Goal: Task Accomplishment & Management: Complete application form

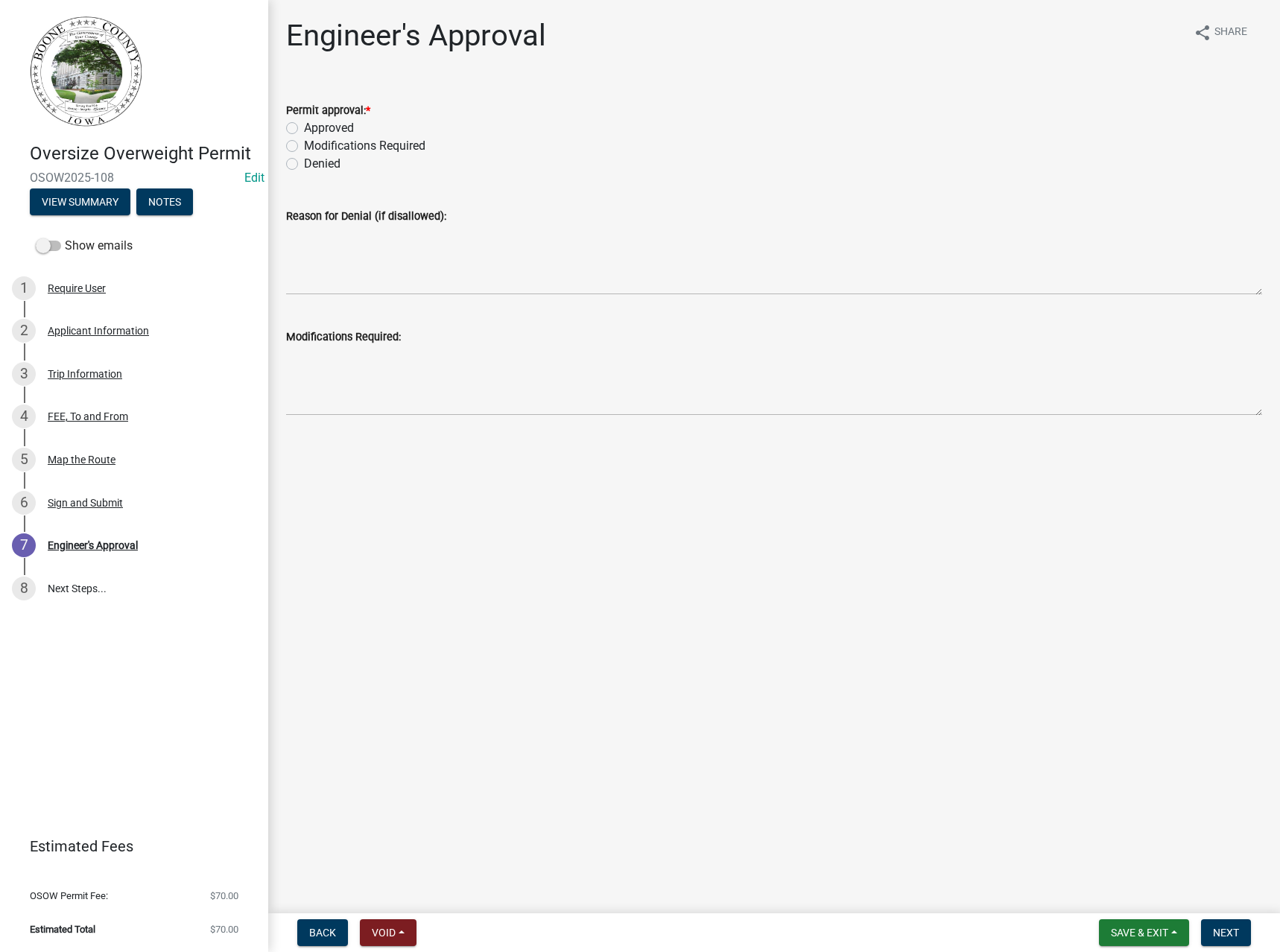
drag, startPoint x: 339, startPoint y: 126, endPoint x: 594, endPoint y: 338, distance: 331.6
click at [339, 126] on label "Approved" at bounding box center [329, 128] width 50 height 18
click at [314, 126] on input "Approved" at bounding box center [309, 124] width 10 height 10
radio input "true"
click at [1224, 932] on span "Next" at bounding box center [1226, 932] width 26 height 12
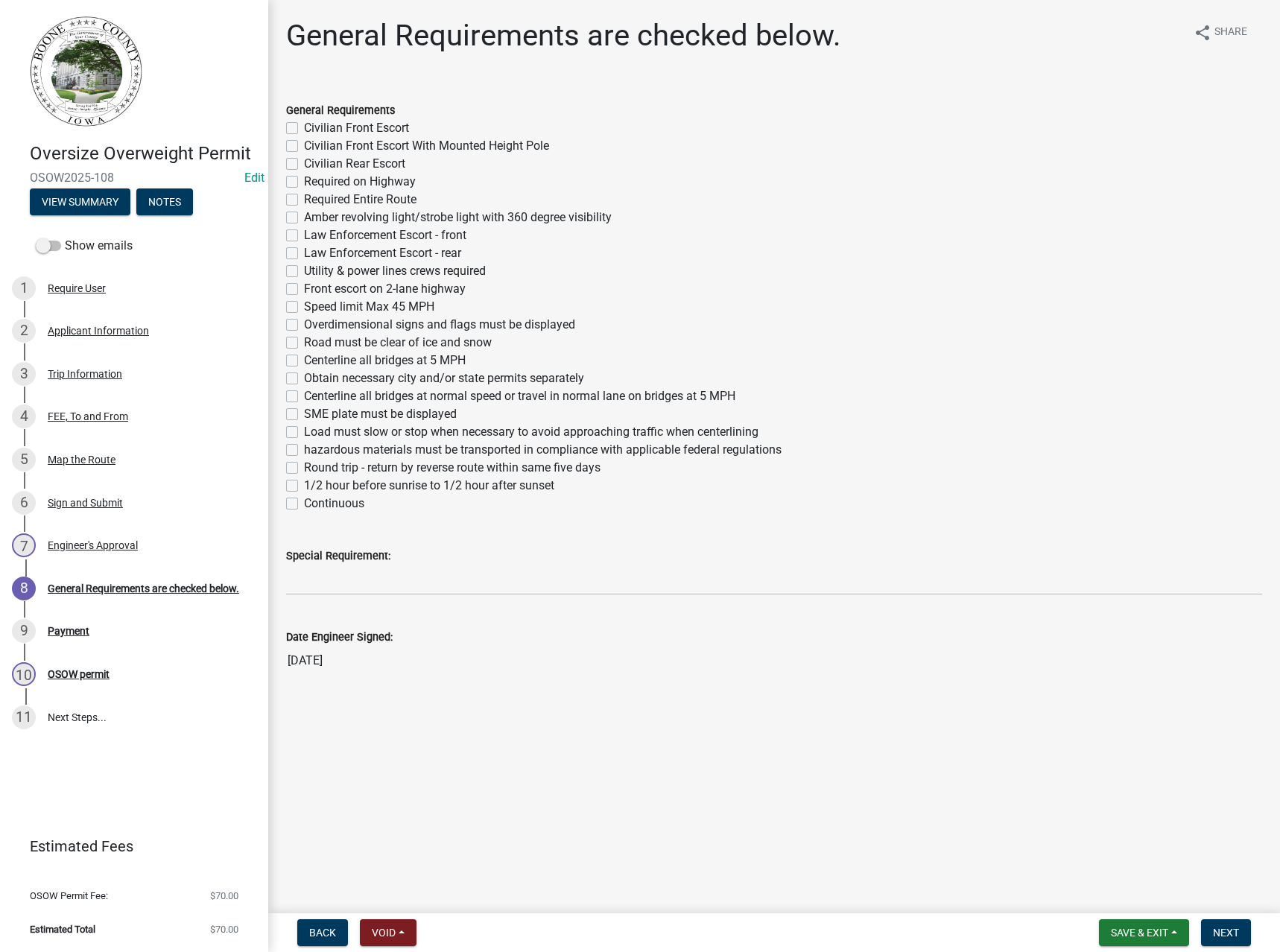
click at [342, 202] on label "Required Entire Route" at bounding box center [360, 199] width 112 height 18
click at [314, 200] on input "Required Entire Route" at bounding box center [309, 195] width 10 height 10
checkbox input "true"
checkbox input "false"
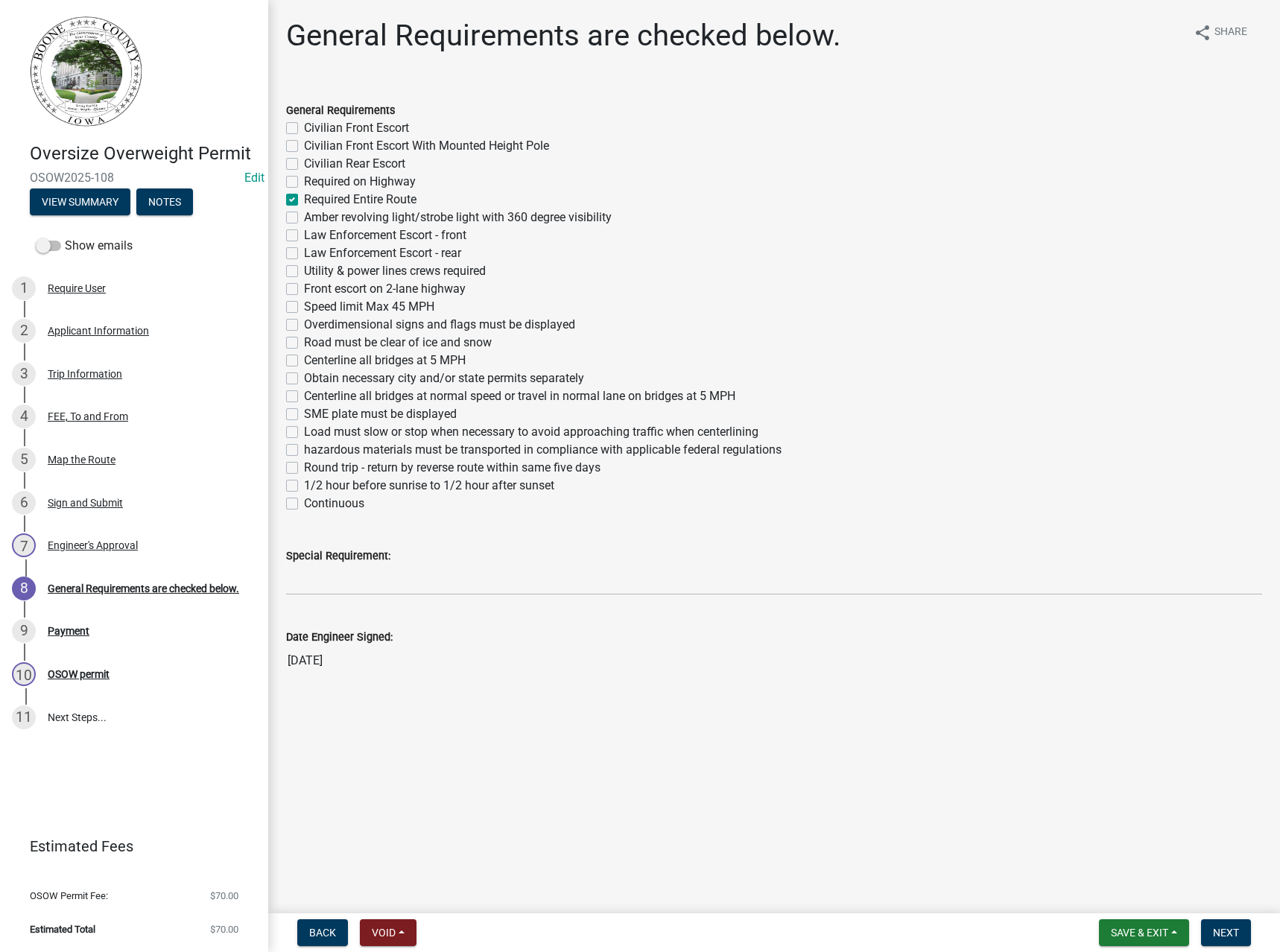
checkbox input "false"
checkbox input "true"
checkbox input "false"
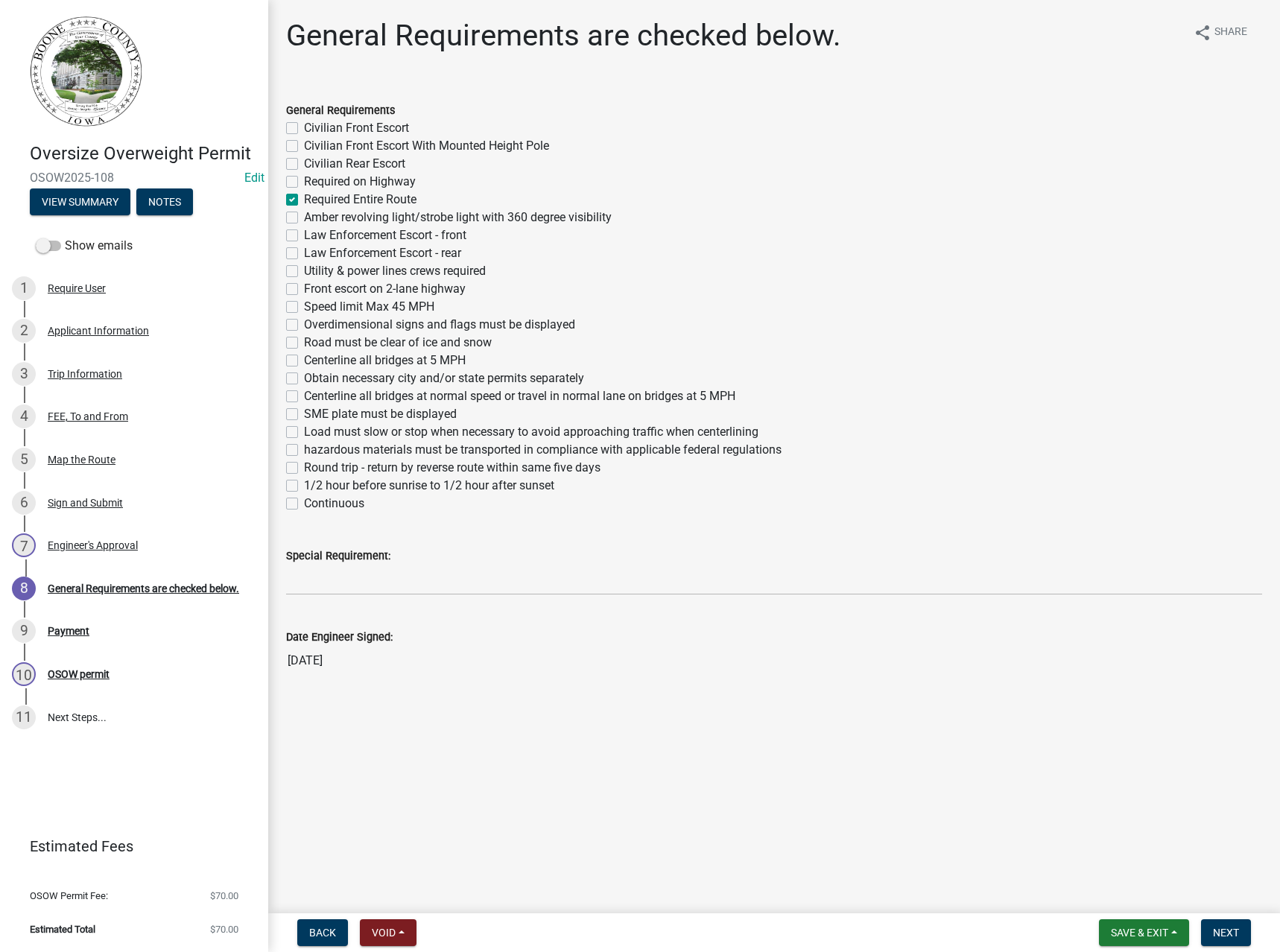
checkbox input "false"
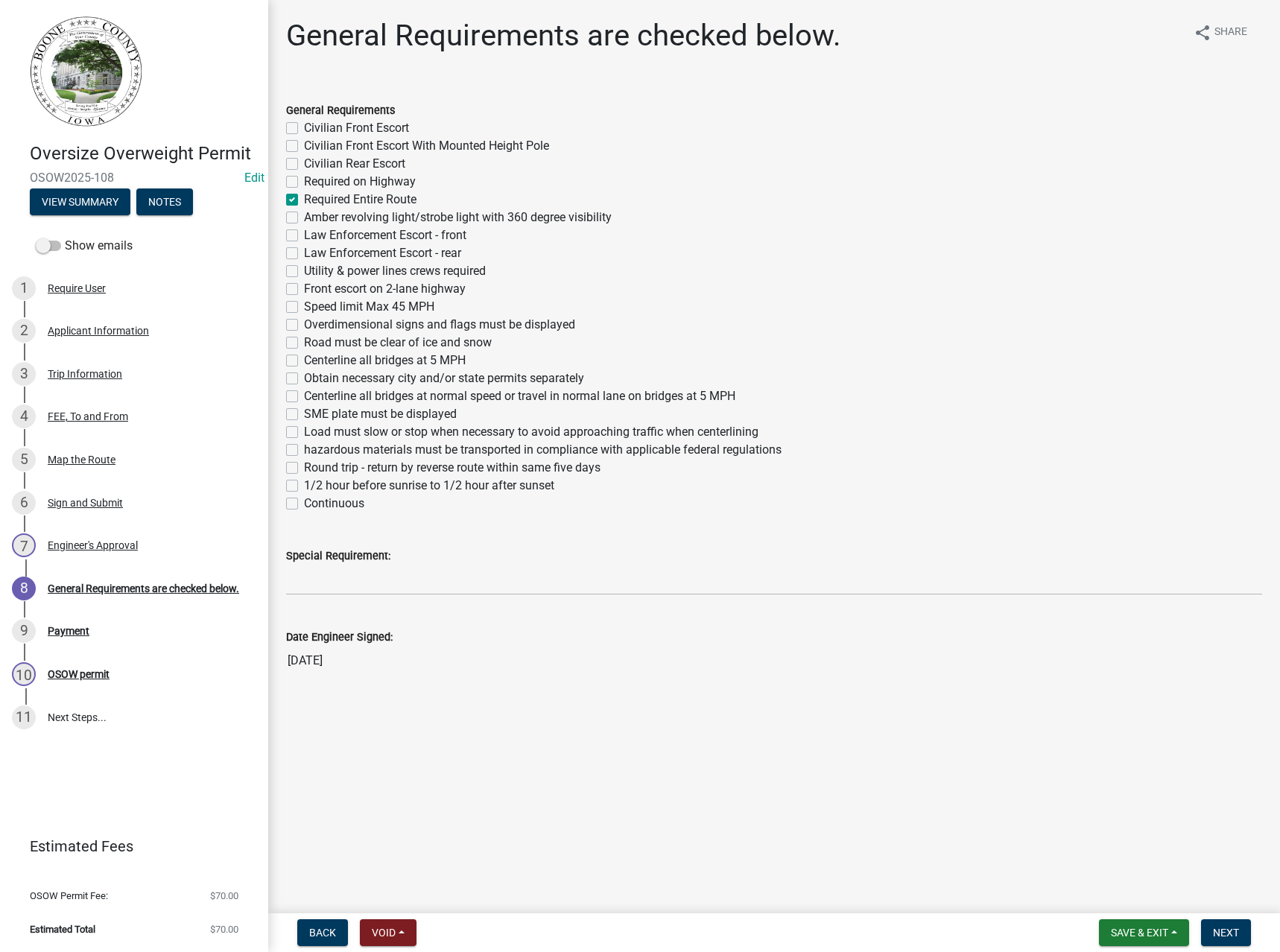
checkbox input "false"
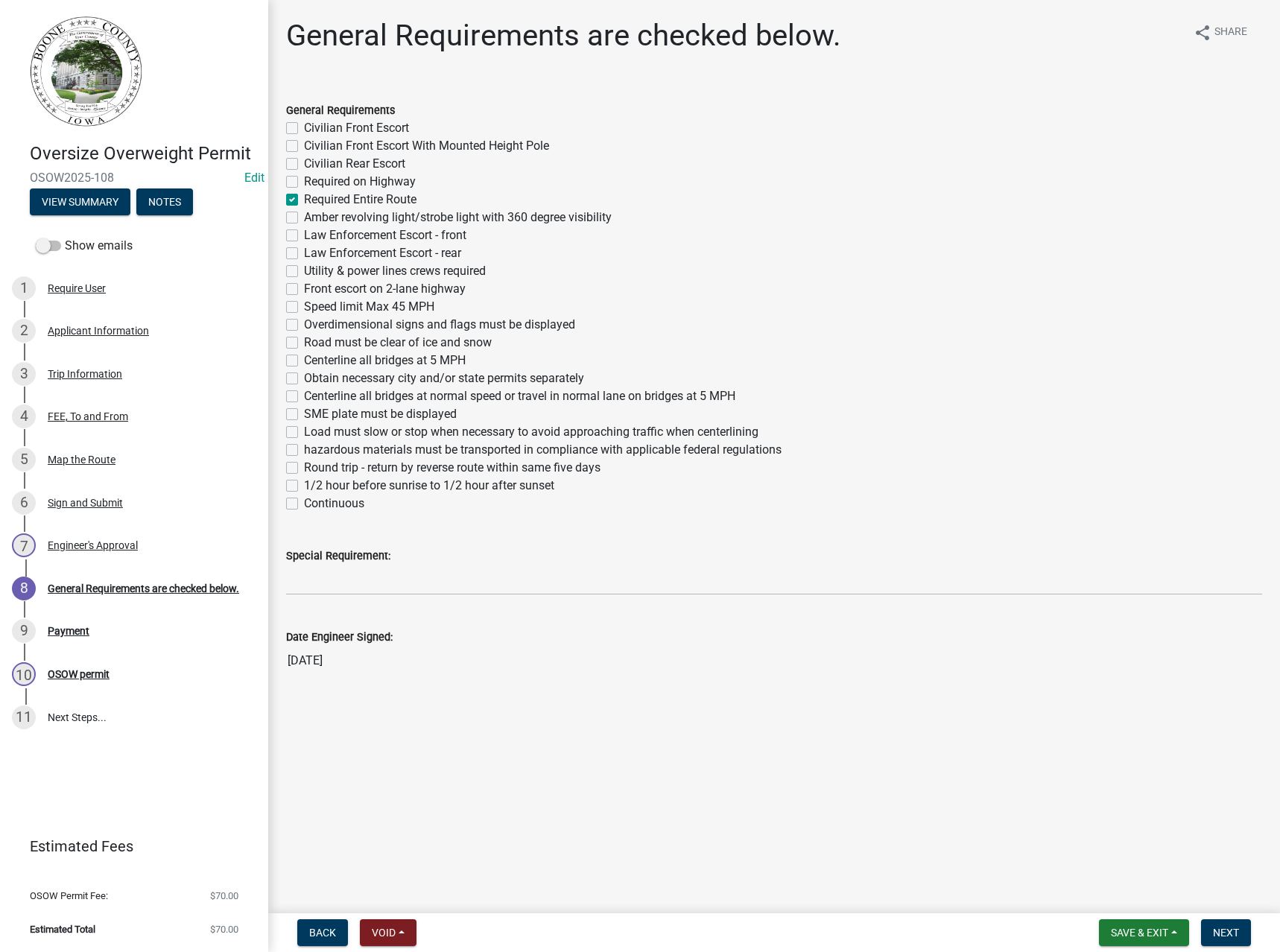
checkbox input "false"
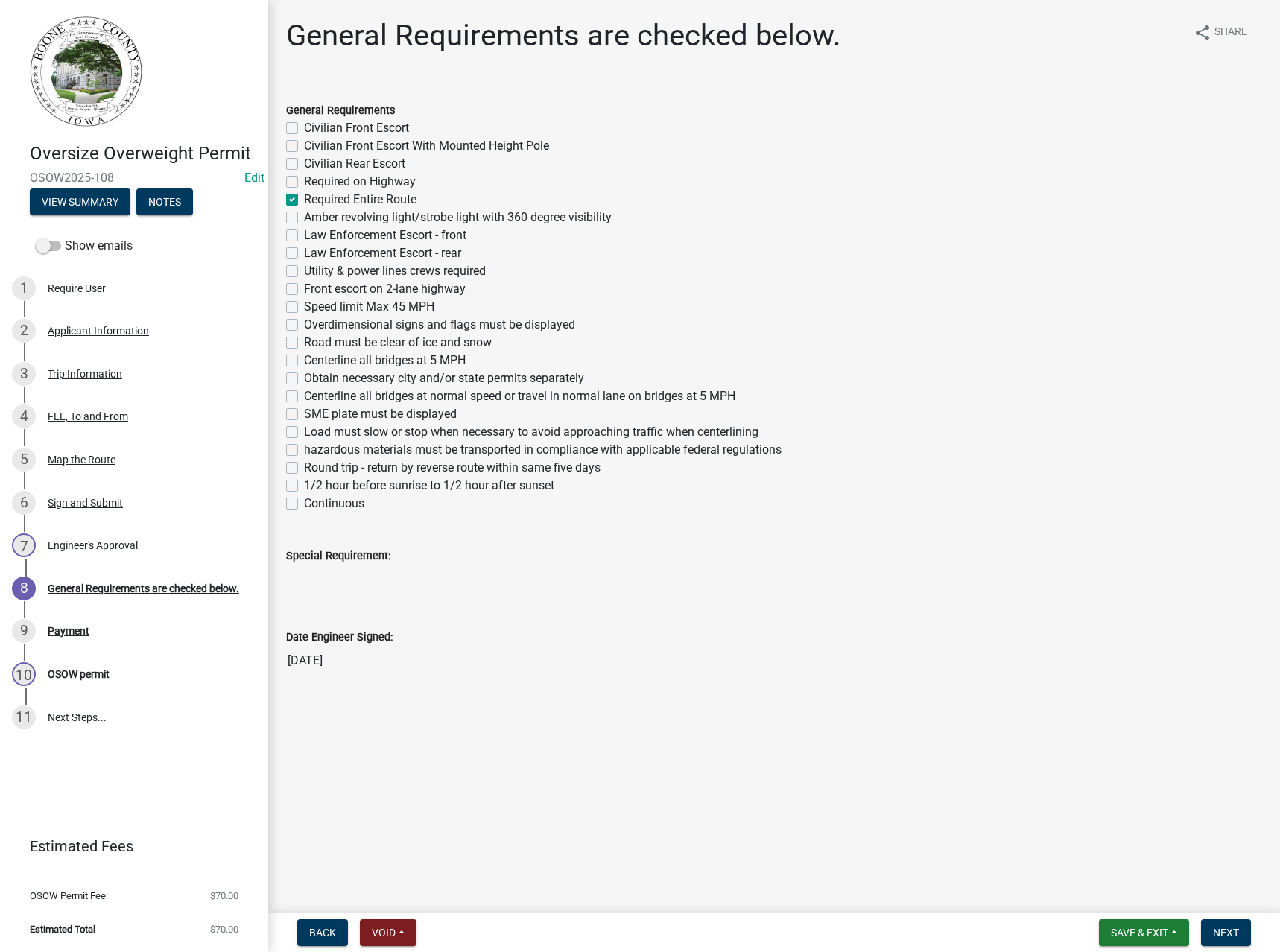
click at [325, 413] on label "SME plate must be displayed" at bounding box center [380, 414] width 153 height 18
click at [314, 413] on input "SME plate must be displayed" at bounding box center [309, 411] width 10 height 10
checkbox input "true"
checkbox input "false"
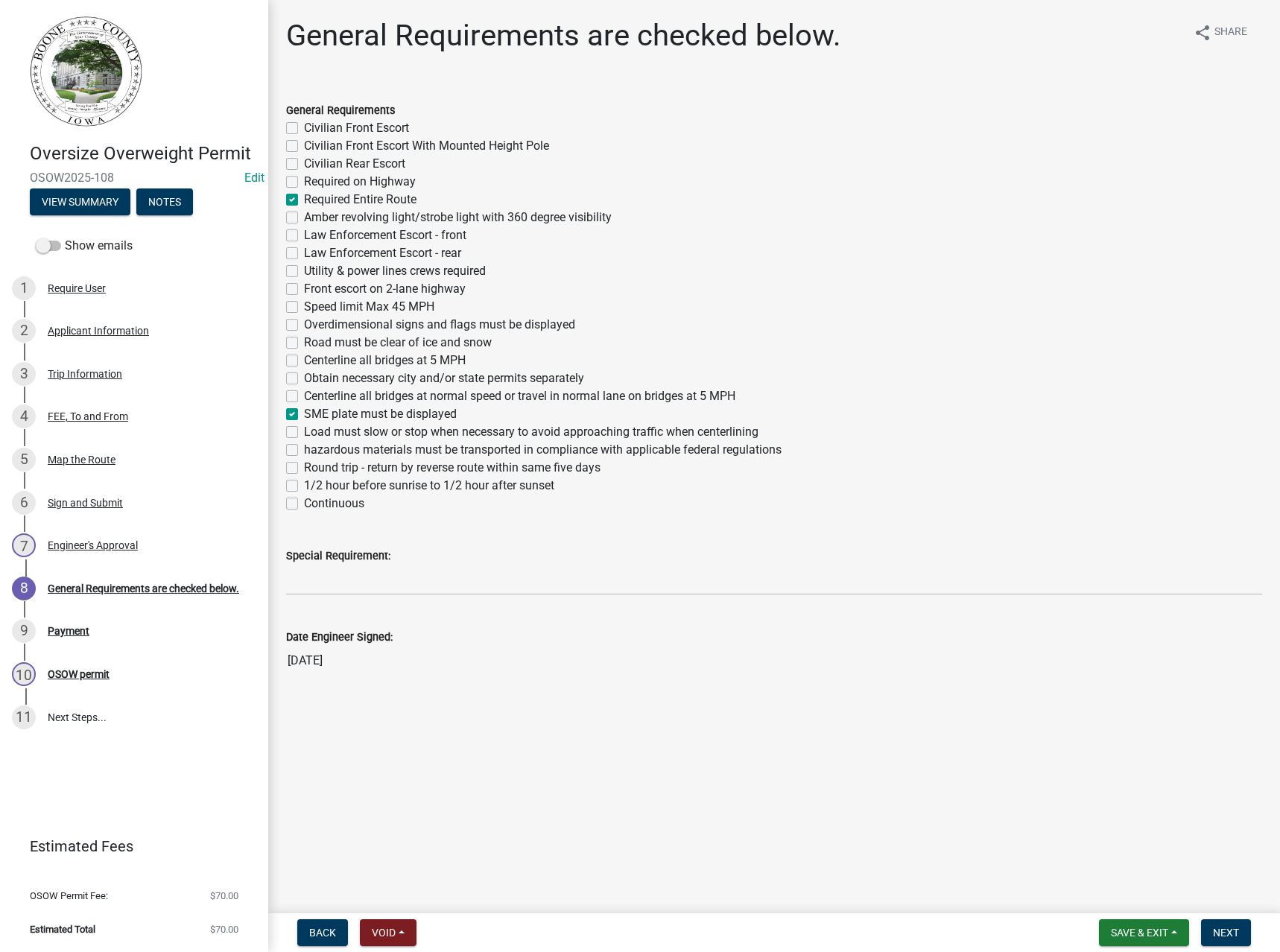
checkbox input "false"
checkbox input "true"
checkbox input "false"
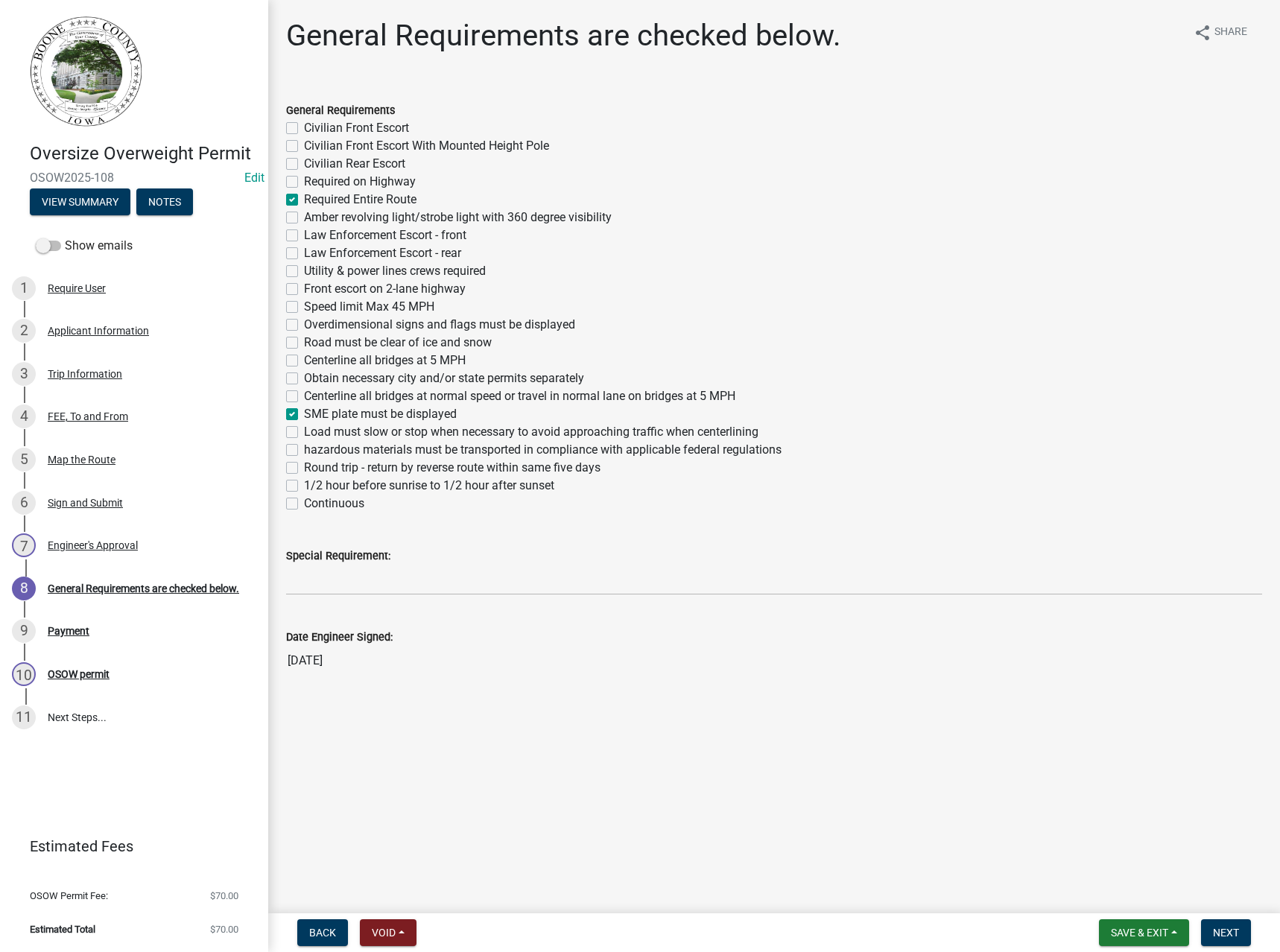
checkbox input "false"
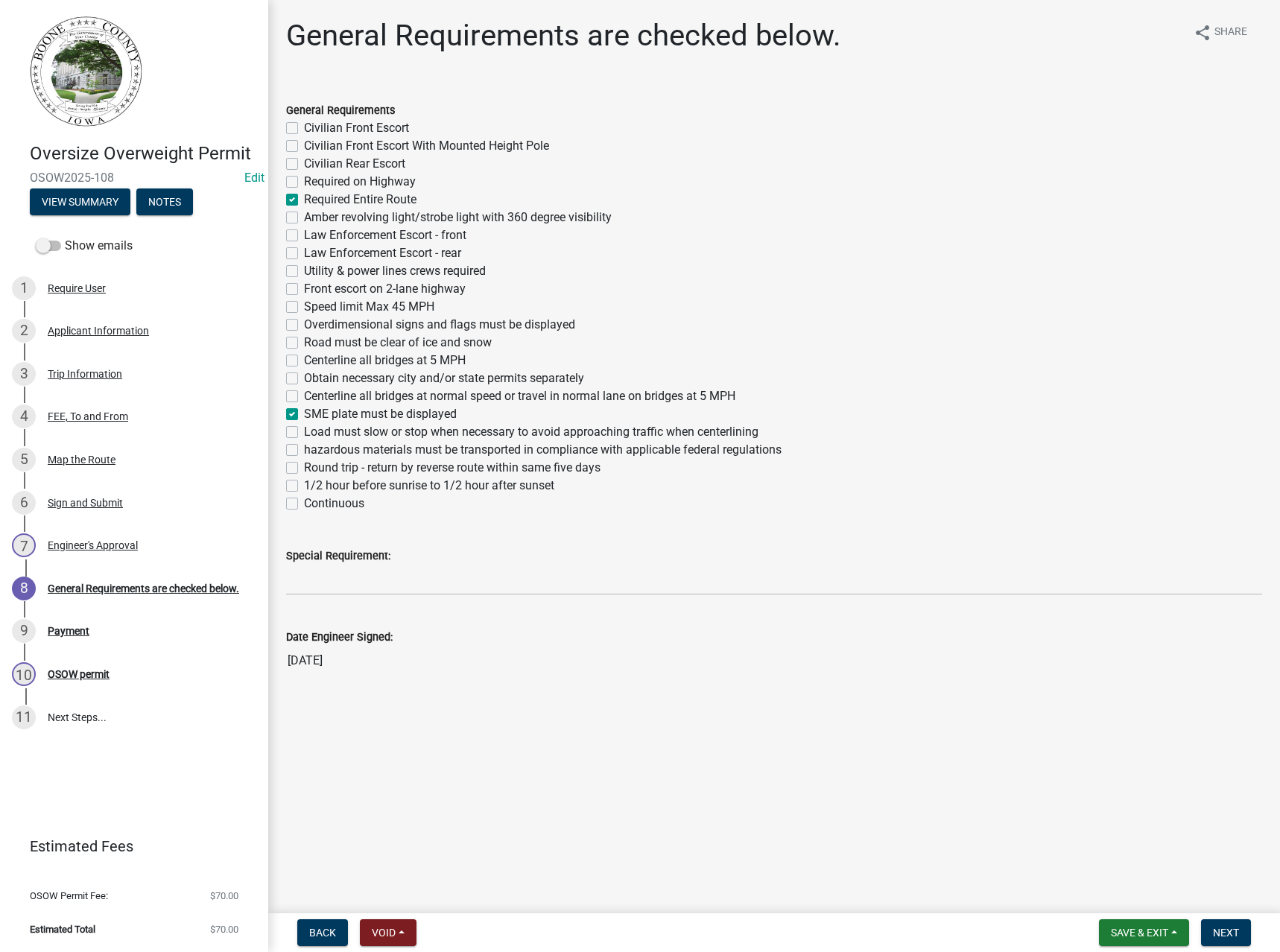
checkbox input "false"
checkbox input "true"
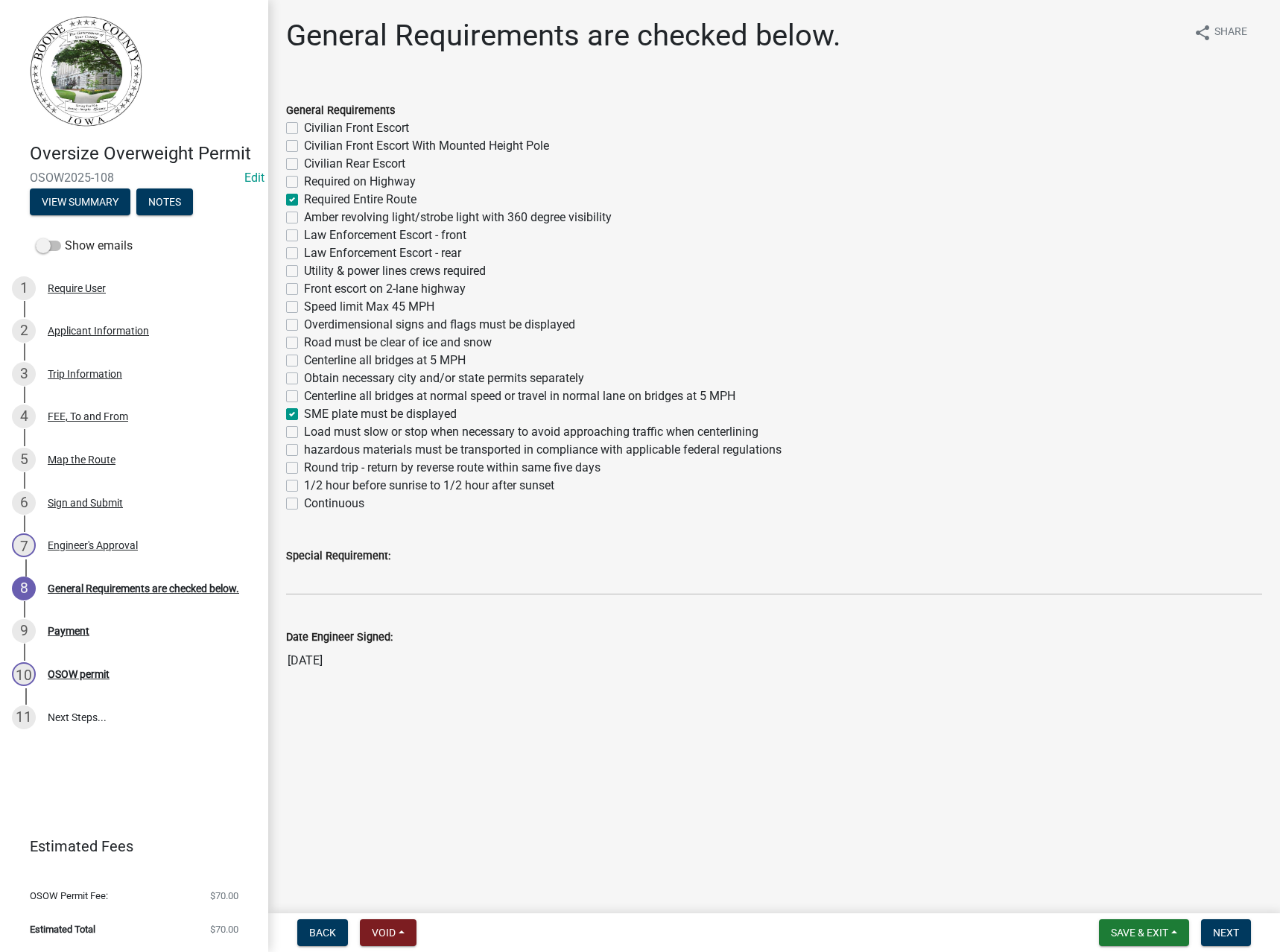
checkbox input "false"
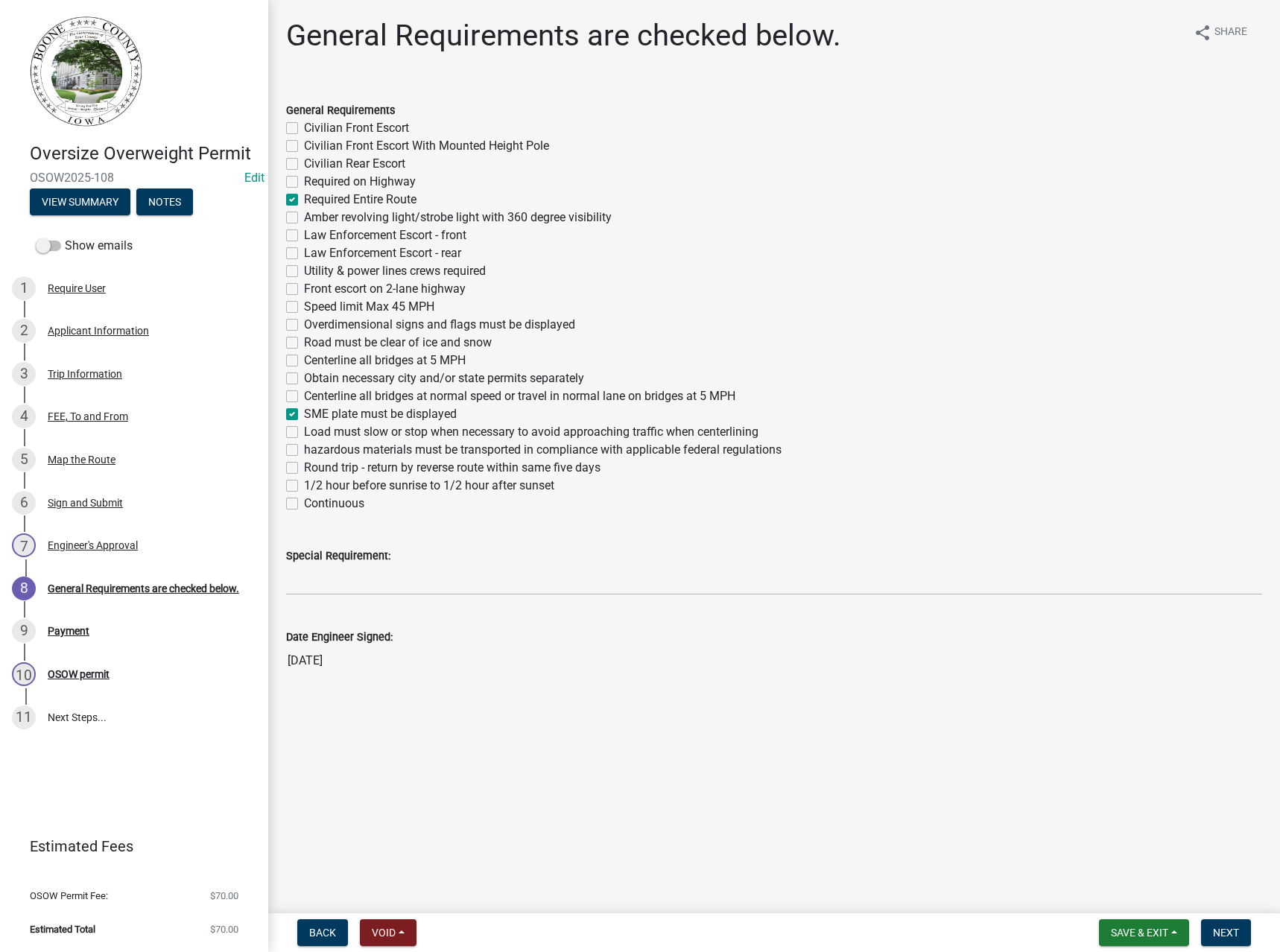
click at [347, 373] on label "Obtain necessary city and/or state permits separately" at bounding box center [444, 378] width 281 height 18
click at [314, 373] on input "Obtain necessary city and/or state permits separately" at bounding box center [309, 374] width 10 height 10
checkbox input "true"
checkbox input "false"
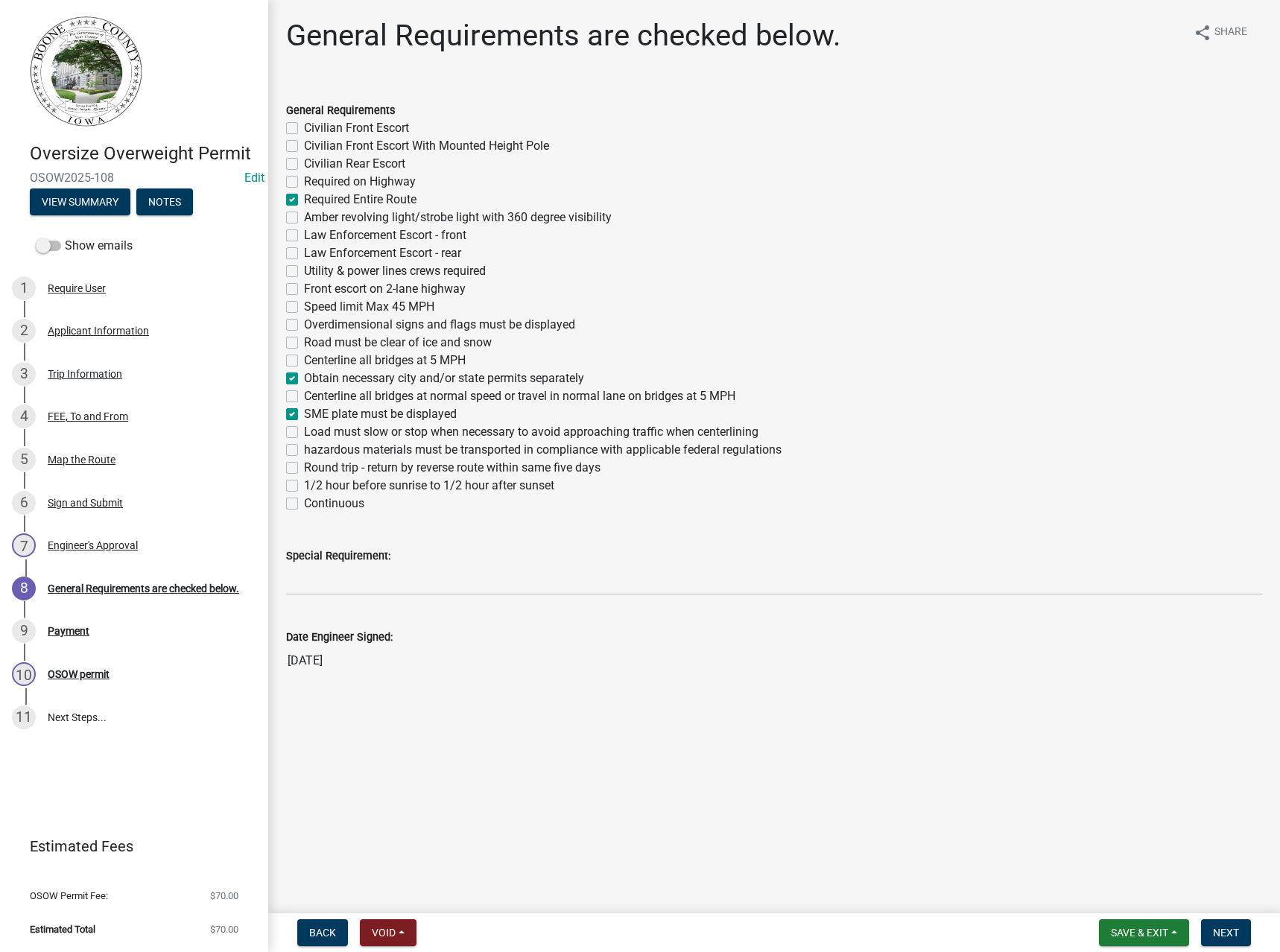
checkbox input "false"
checkbox input "true"
checkbox input "false"
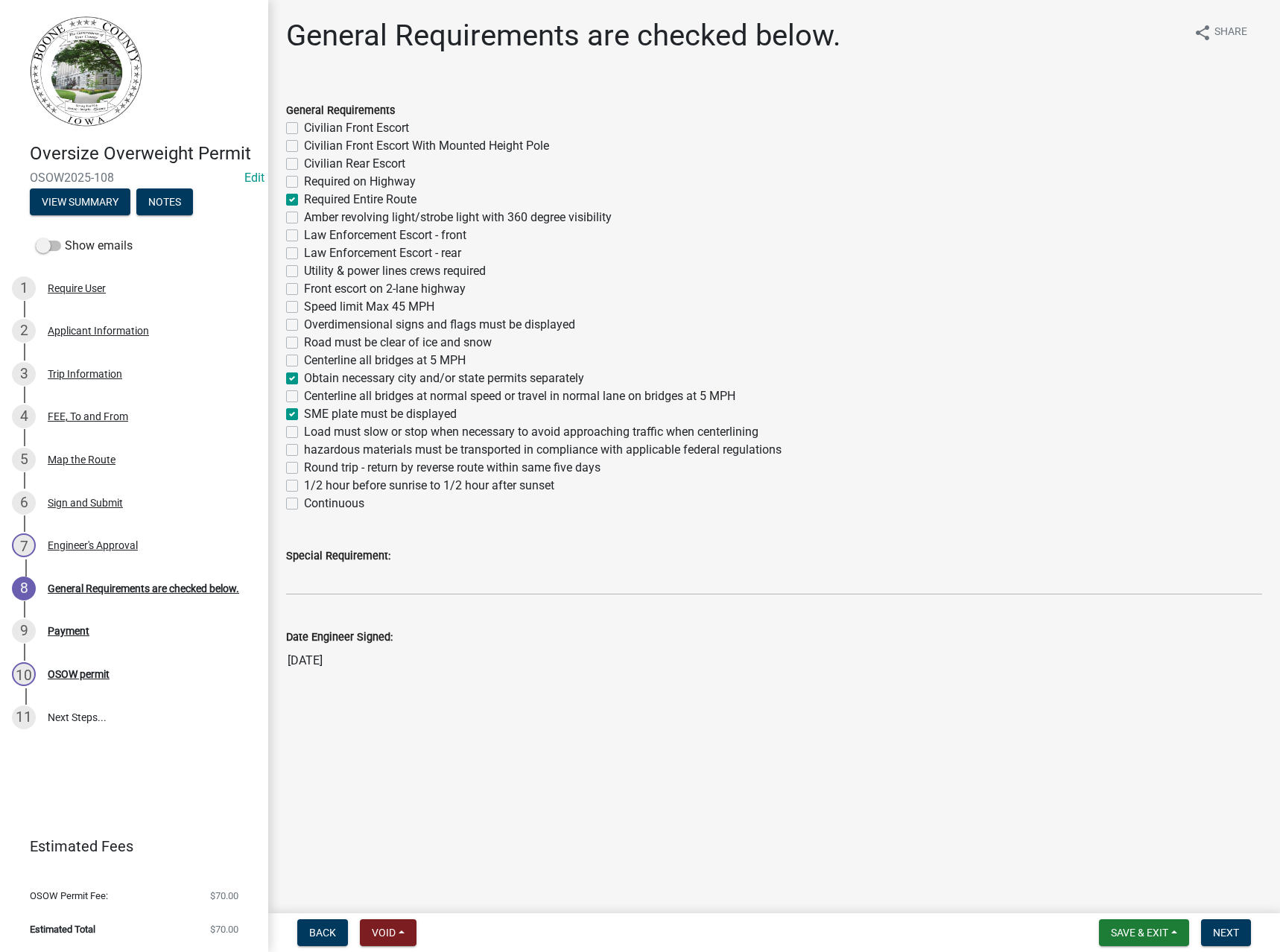
checkbox input "false"
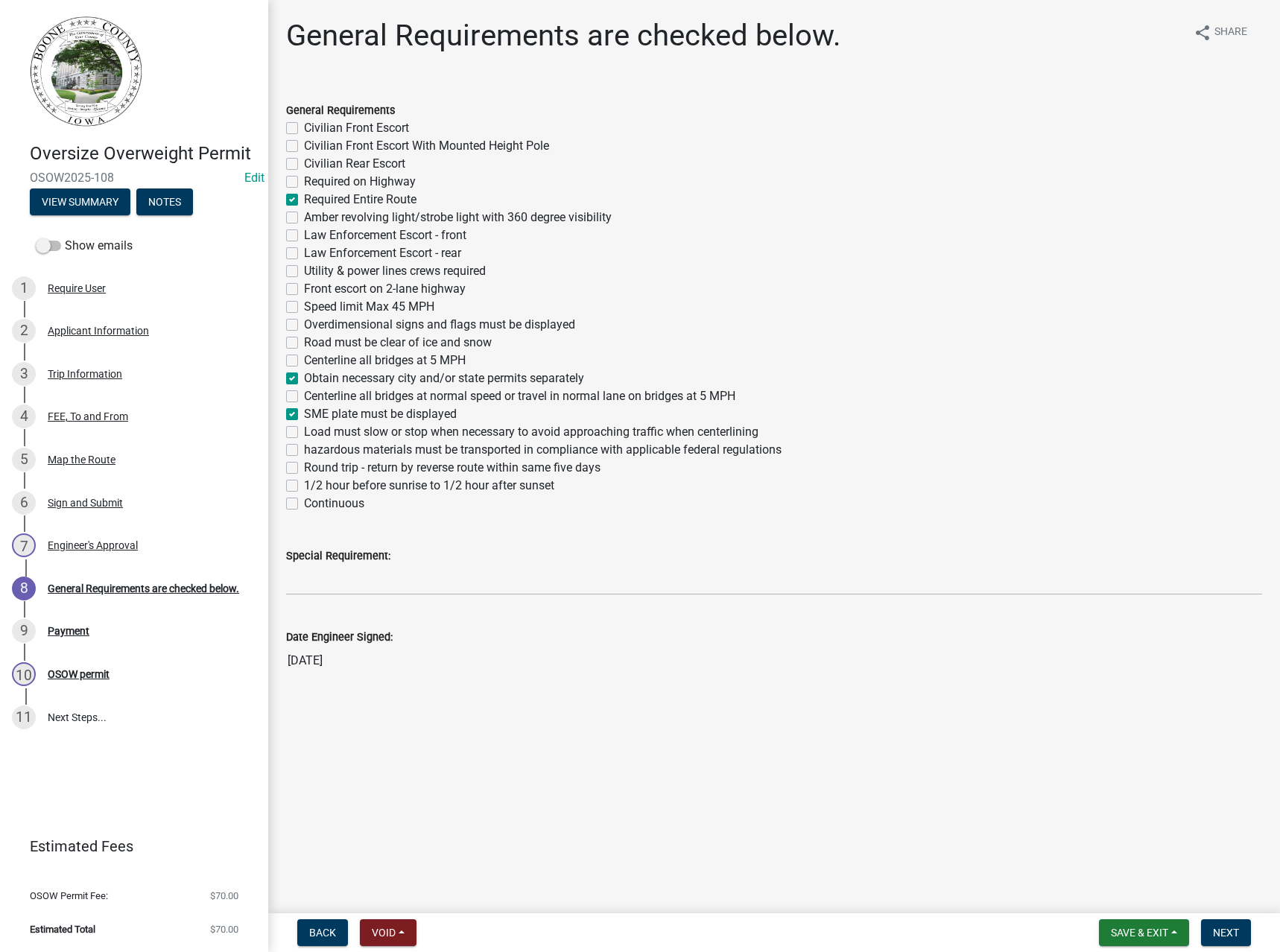
checkbox input "false"
checkbox input "true"
checkbox input "false"
checkbox input "true"
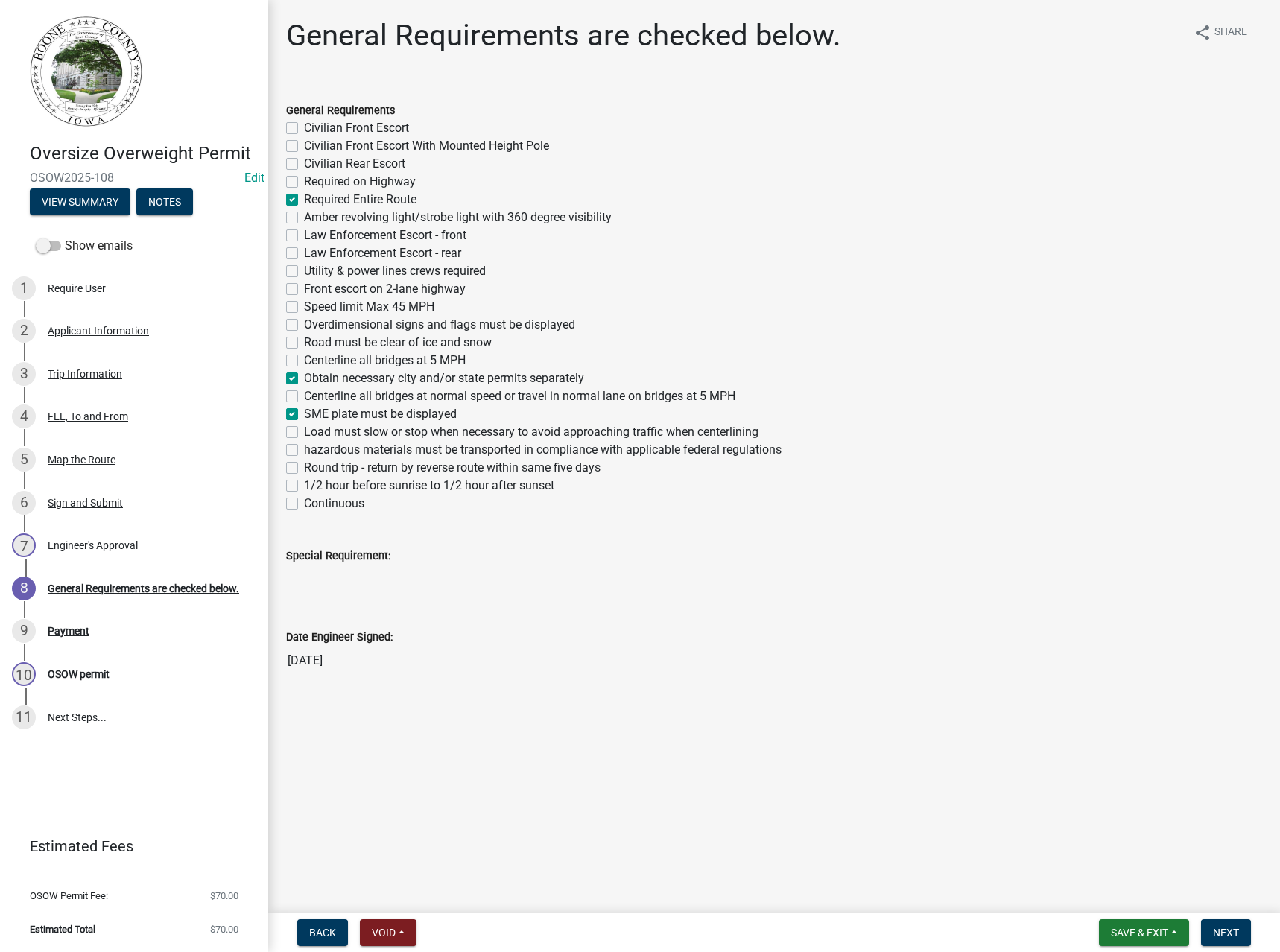
checkbox input "false"
click at [326, 500] on label "Continuous" at bounding box center [334, 503] width 61 height 18
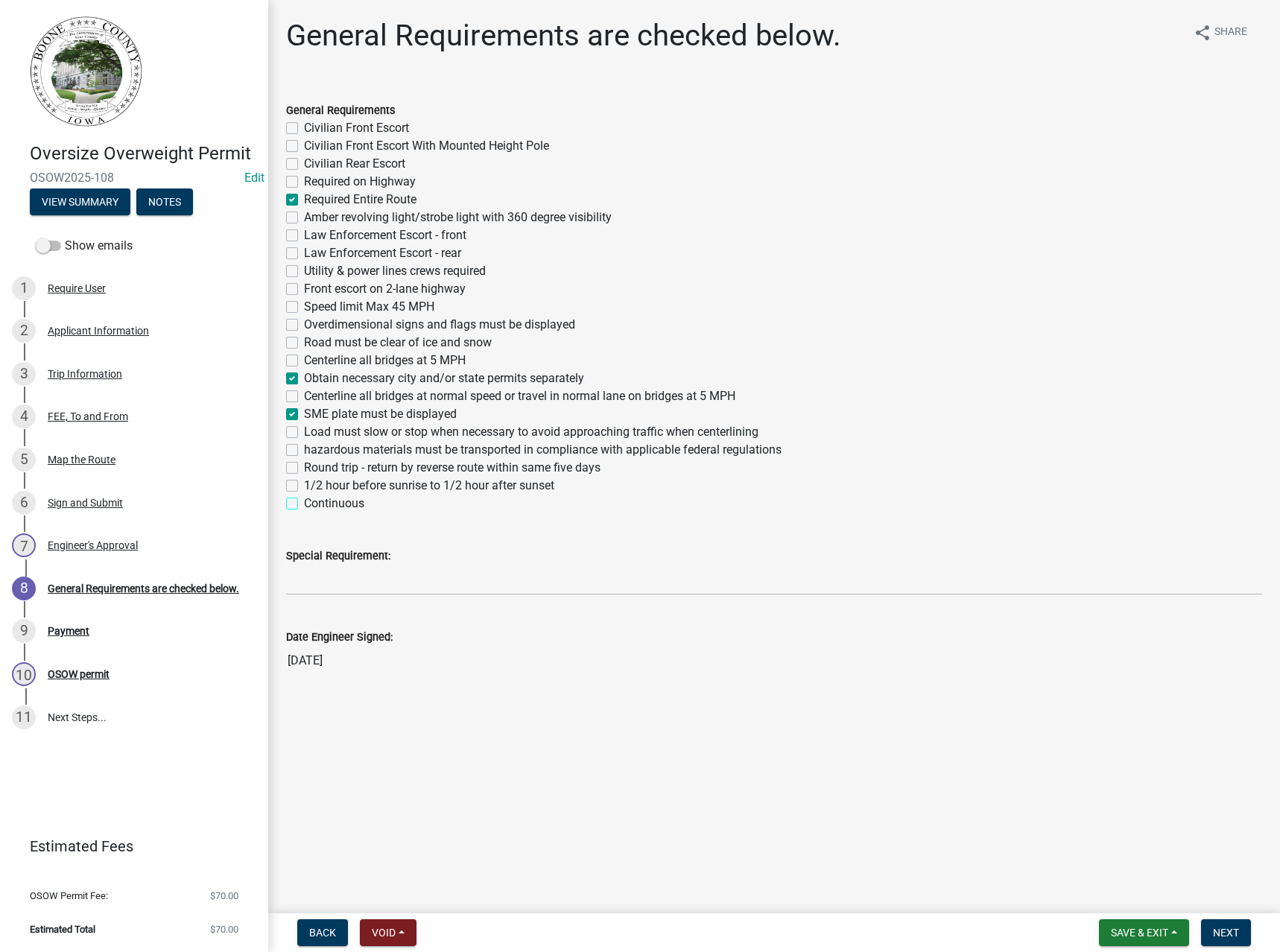
click at [314, 500] on input "Continuous" at bounding box center [309, 499] width 10 height 10
checkbox input "true"
checkbox input "false"
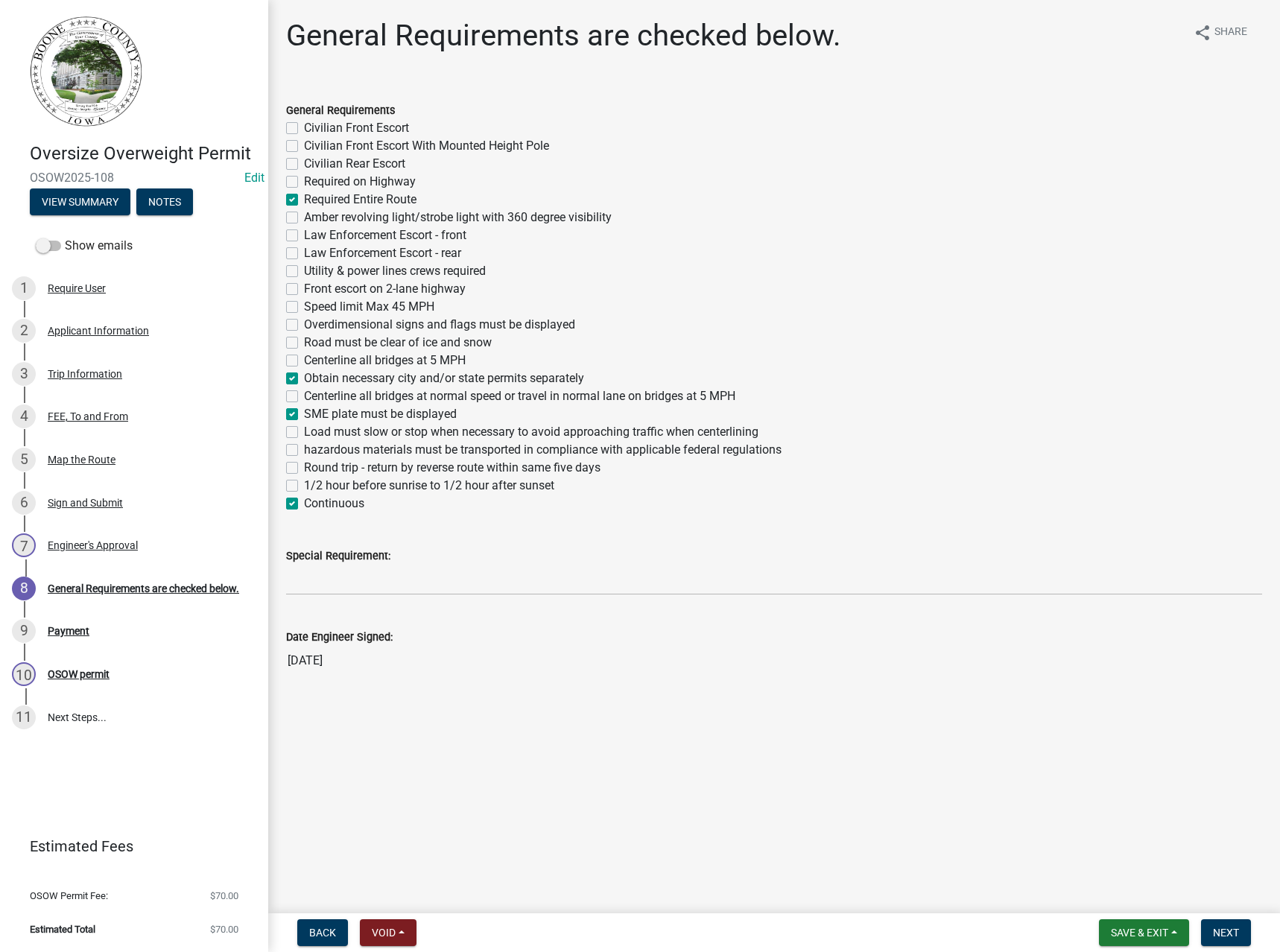
checkbox input "false"
checkbox input "true"
checkbox input "false"
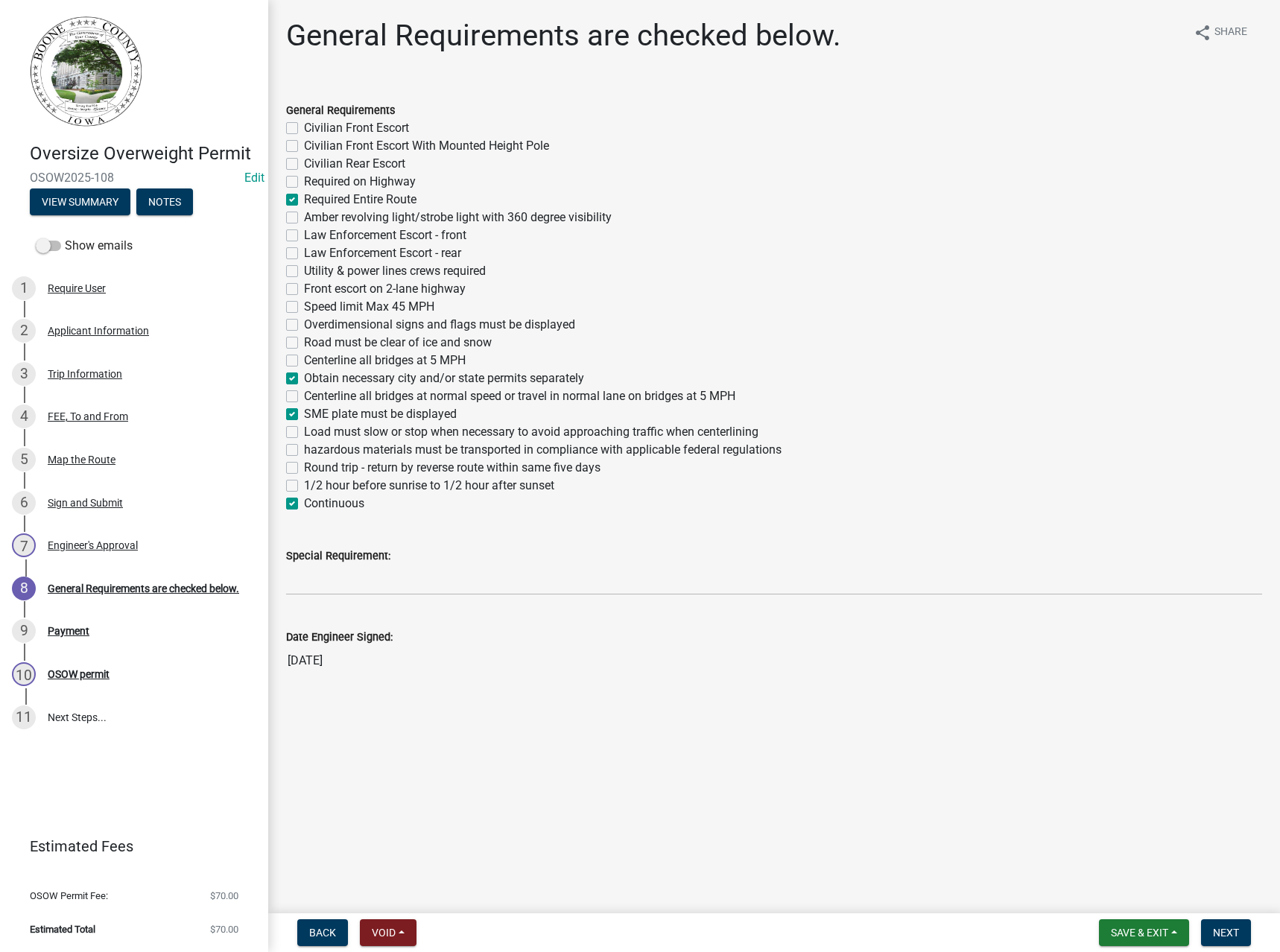
checkbox input "false"
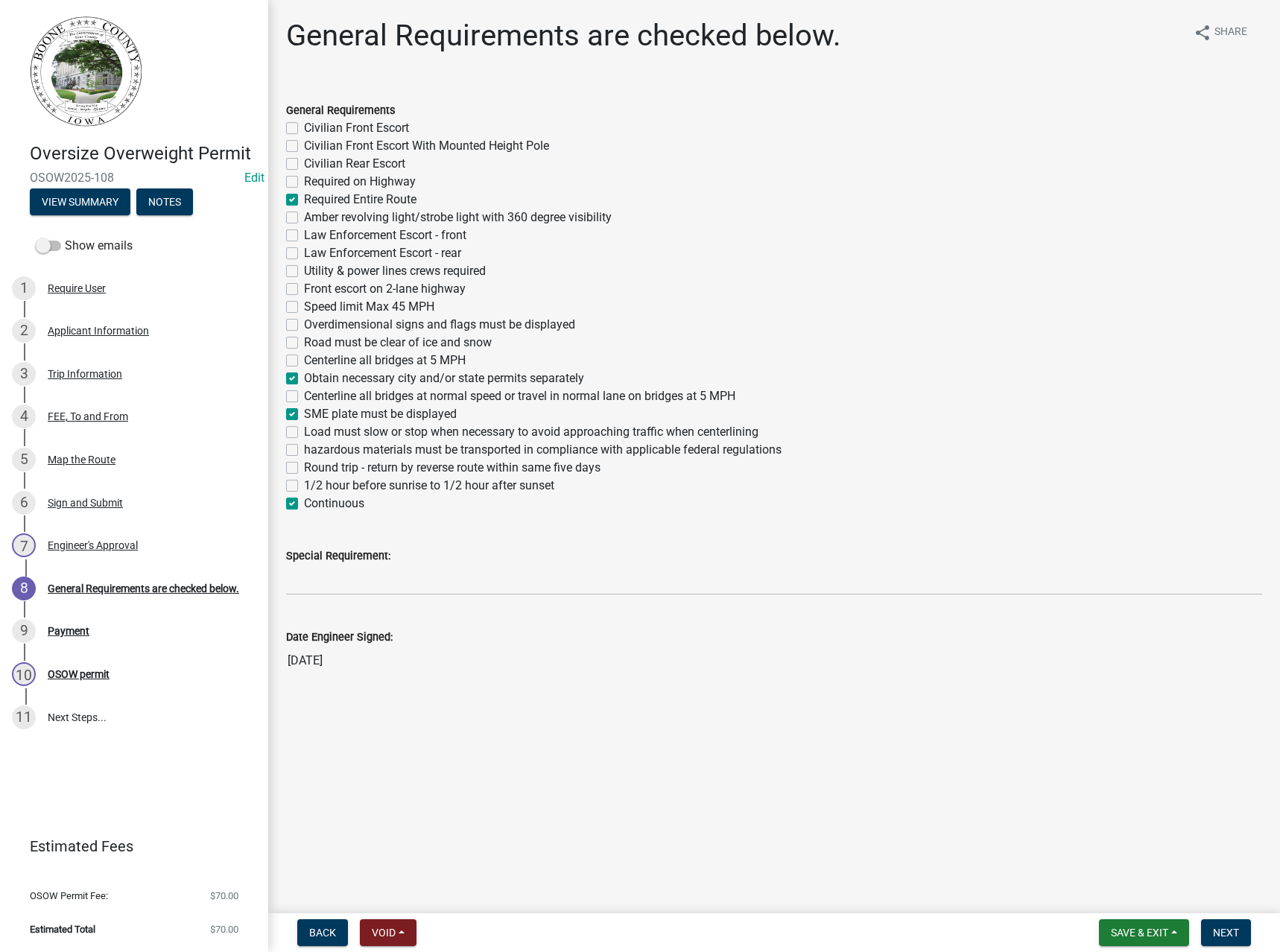
checkbox input "false"
checkbox input "true"
checkbox input "false"
checkbox input "true"
checkbox input "false"
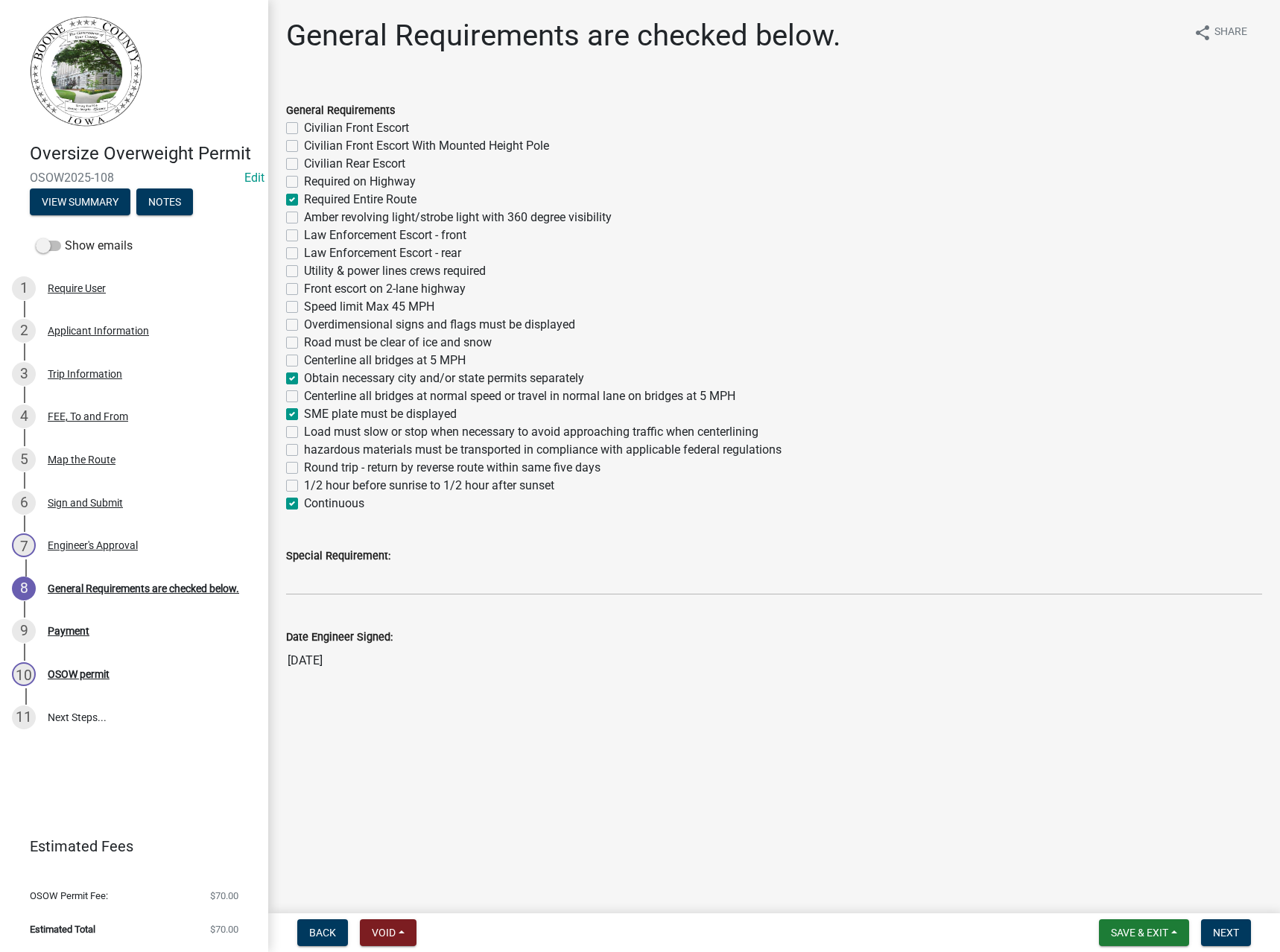
checkbox input "false"
checkbox input "true"
click at [380, 470] on label "Round trip - return by reverse route within same five days" at bounding box center [452, 467] width 296 height 18
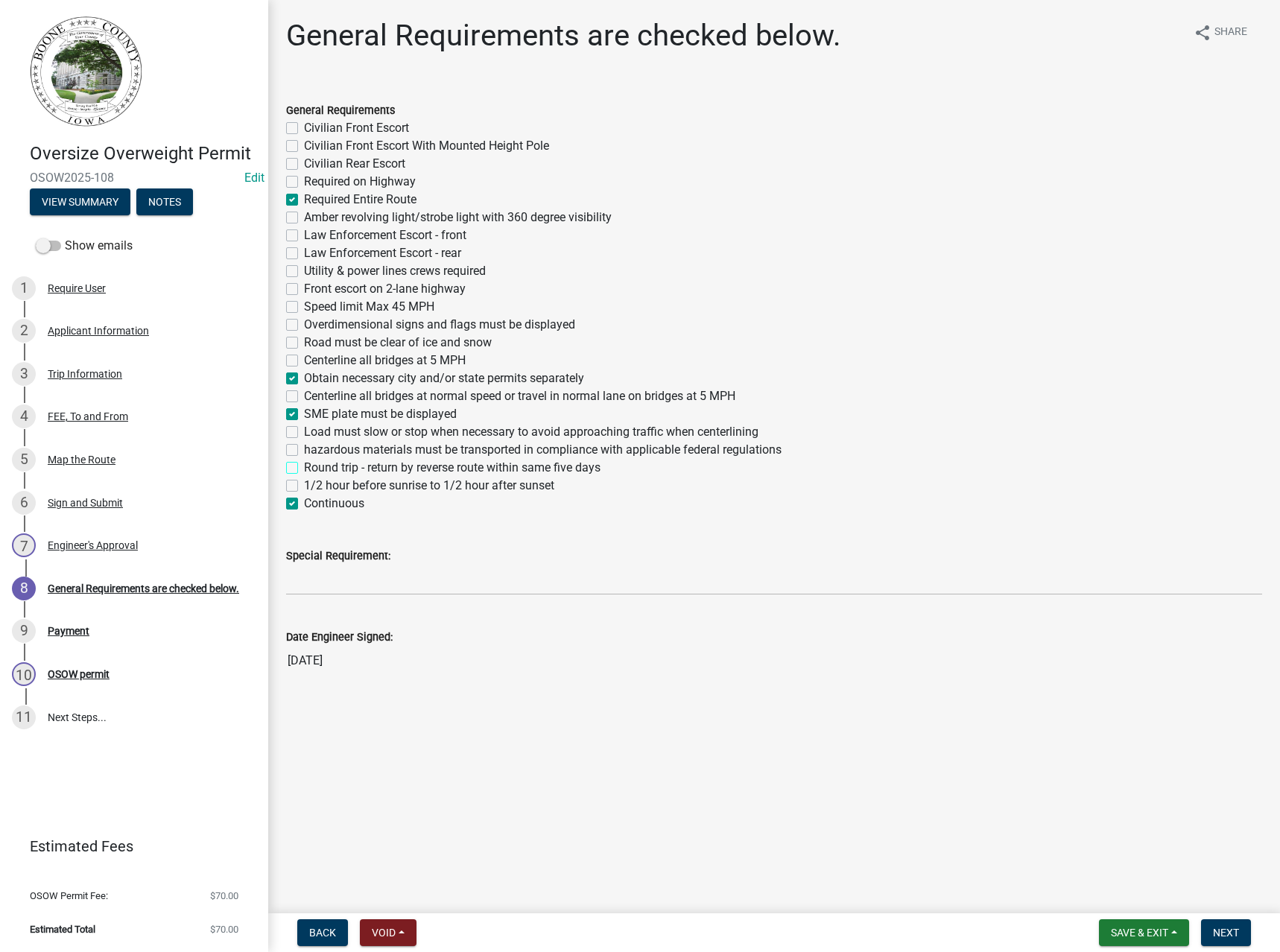
click at [314, 468] on input "Round trip - return by reverse route within same five days" at bounding box center [309, 463] width 10 height 10
checkbox input "true"
checkbox input "false"
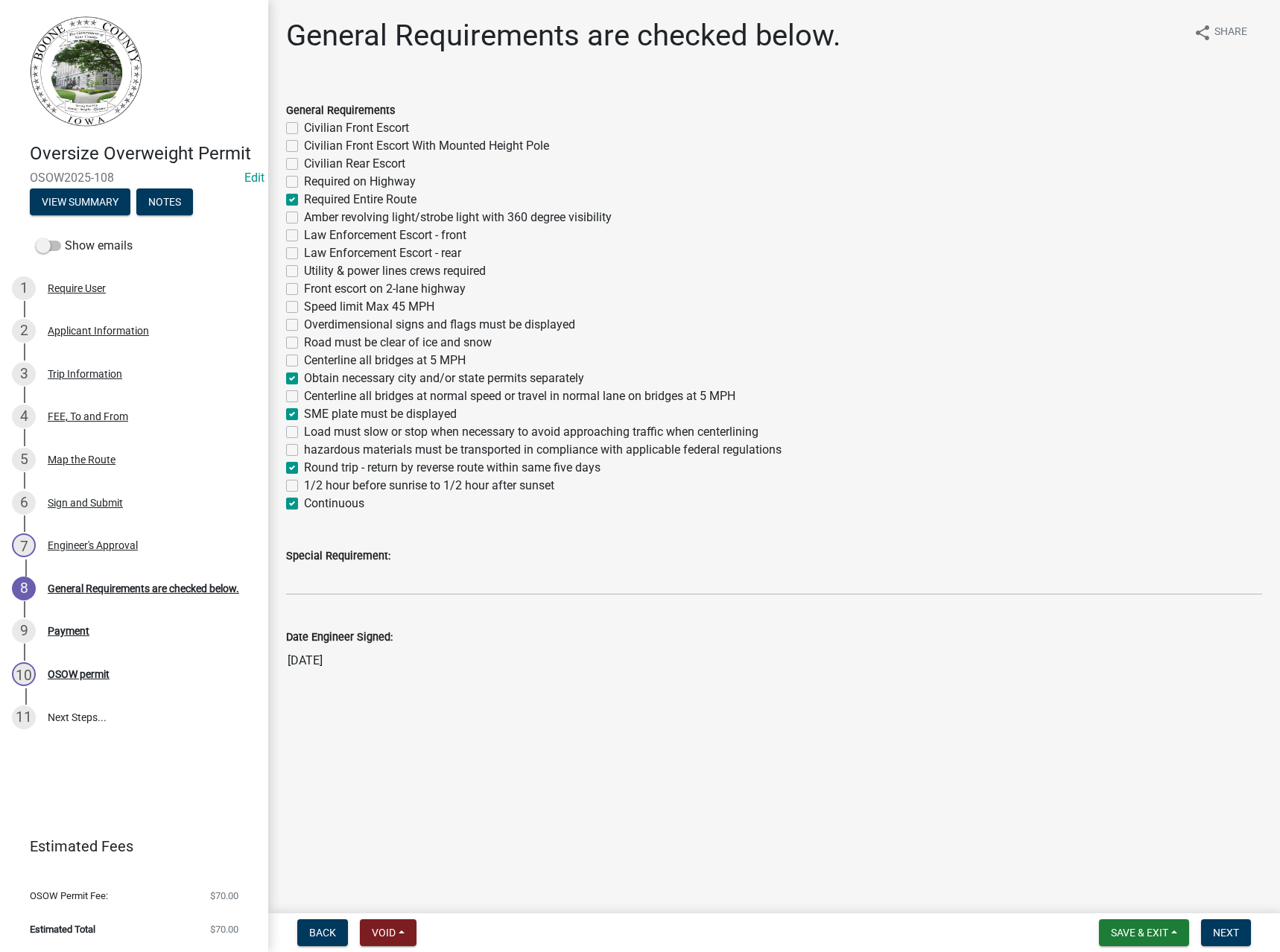
checkbox input "false"
checkbox input "true"
checkbox input "false"
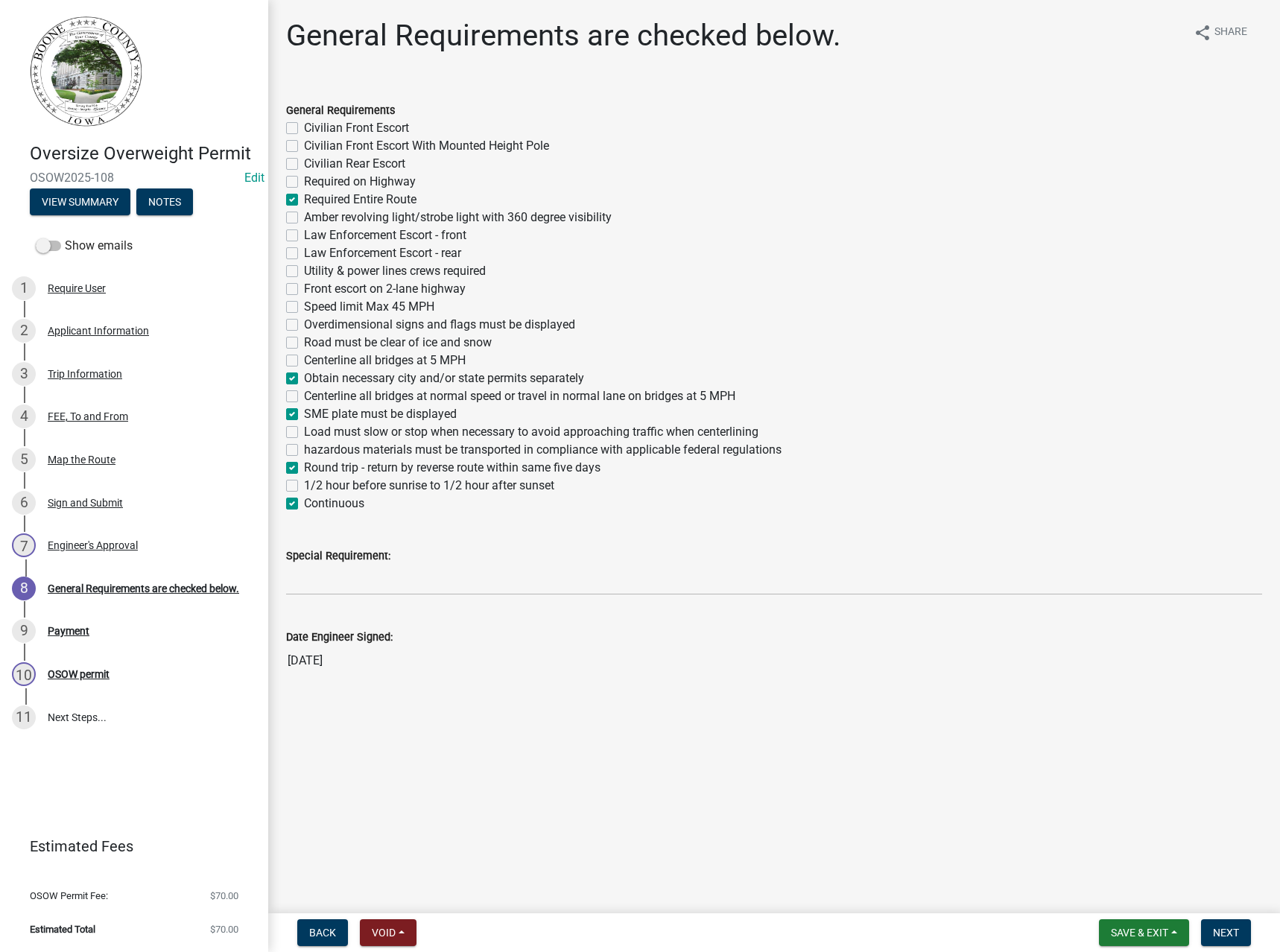
checkbox input "false"
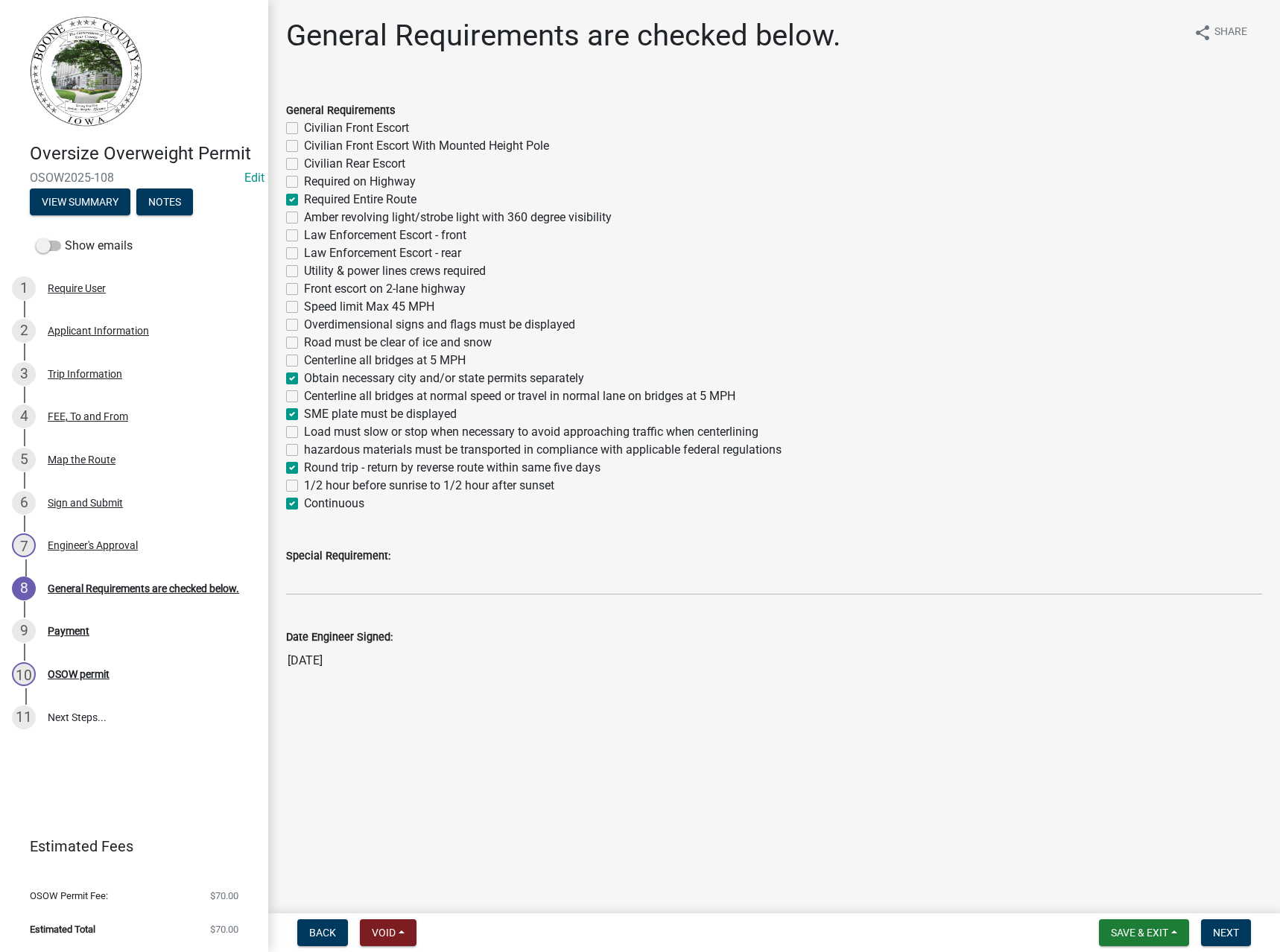
checkbox input "false"
checkbox input "true"
checkbox input "false"
checkbox input "true"
checkbox input "false"
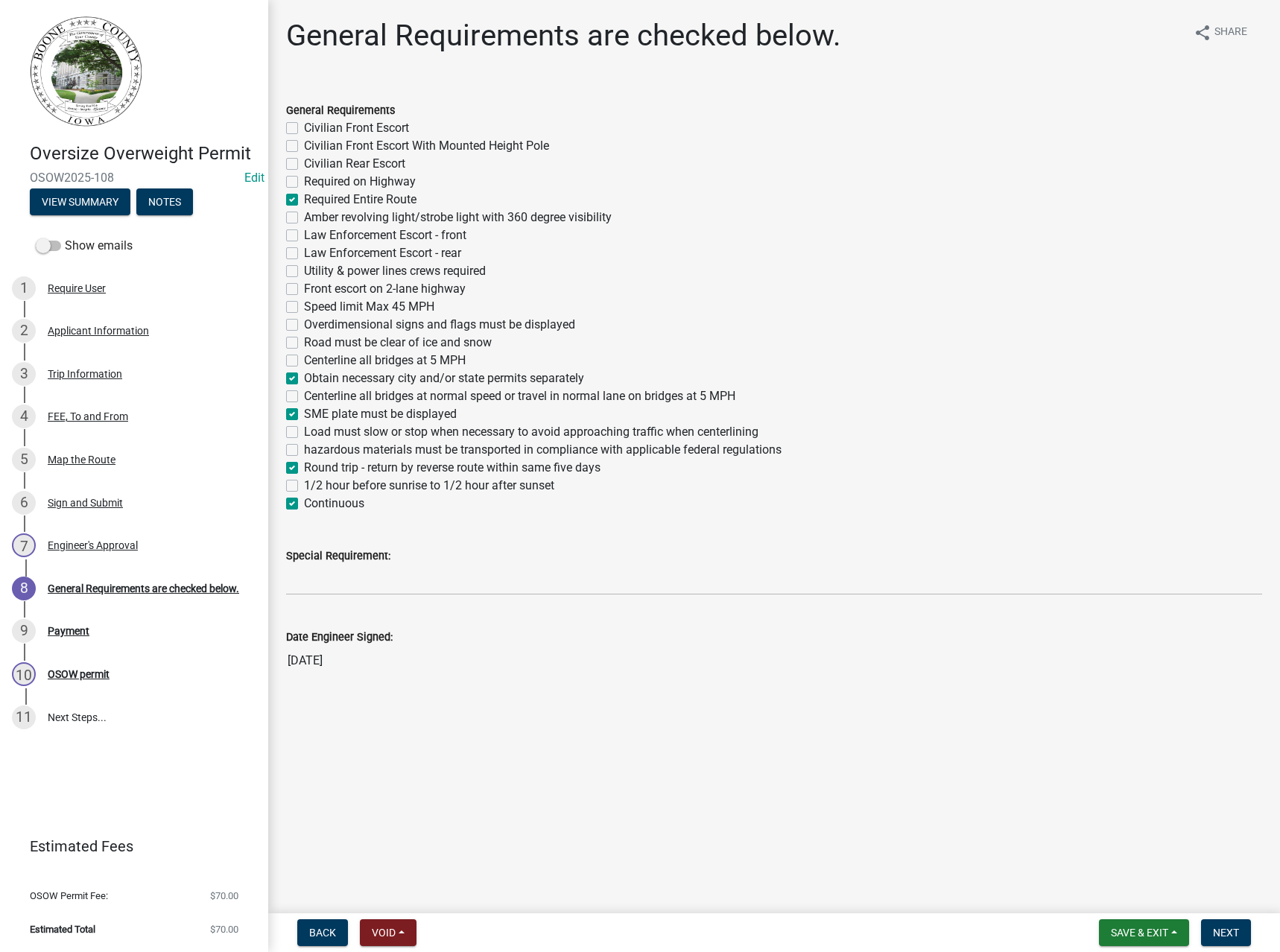
checkbox input "false"
checkbox input "true"
checkbox input "false"
checkbox input "true"
click at [1241, 929] on button "Next" at bounding box center [1226, 931] width 50 height 26
